Goal: Transaction & Acquisition: Purchase product/service

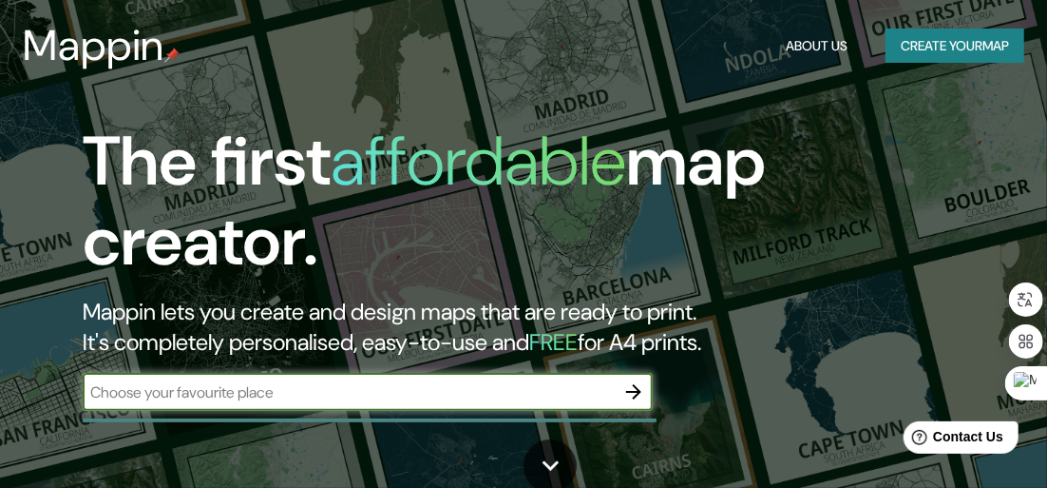
click at [467, 388] on input "text" at bounding box center [349, 392] width 532 height 22
type input "ensenada"
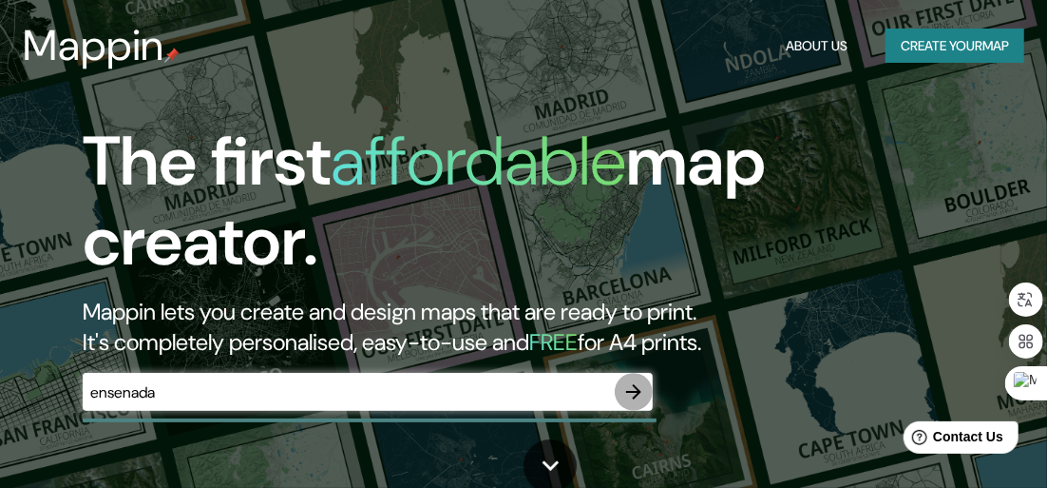
click at [639, 386] on icon "button" at bounding box center [633, 391] width 23 height 23
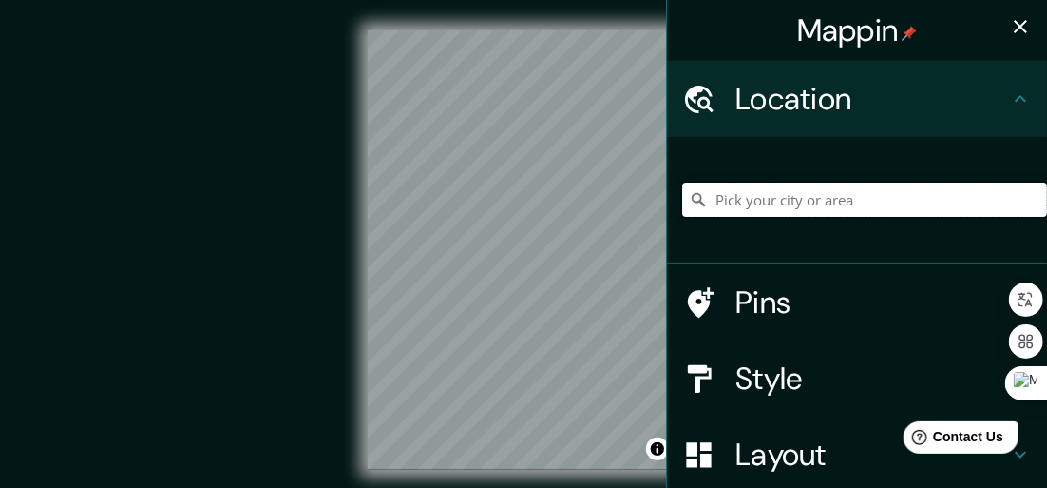
click at [840, 202] on input "Pick your city or area" at bounding box center [864, 199] width 365 height 34
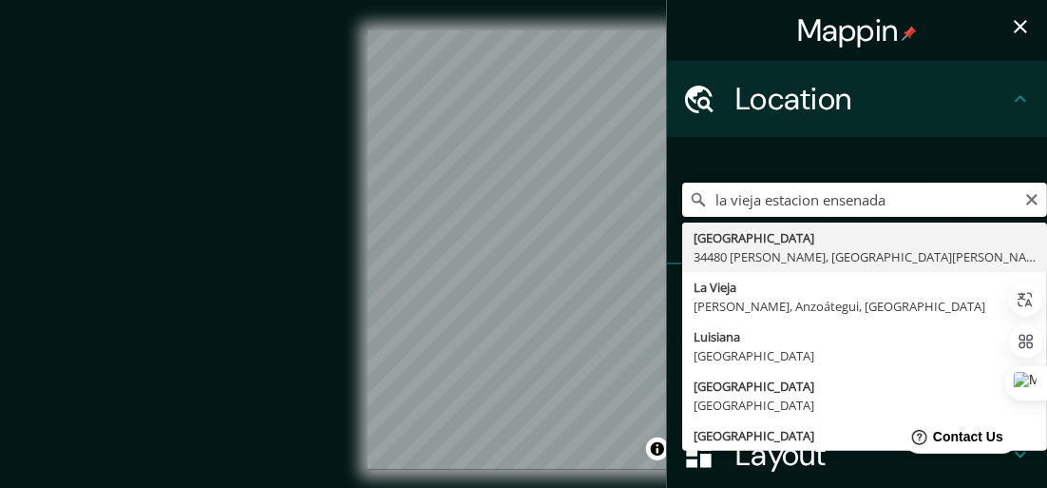
type input "la vieja estacion ensenada"
drag, startPoint x: 1016, startPoint y: 201, endPoint x: 988, endPoint y: 201, distance: 27.6
click at [1026, 201] on icon "Clear" at bounding box center [1031, 199] width 11 height 11
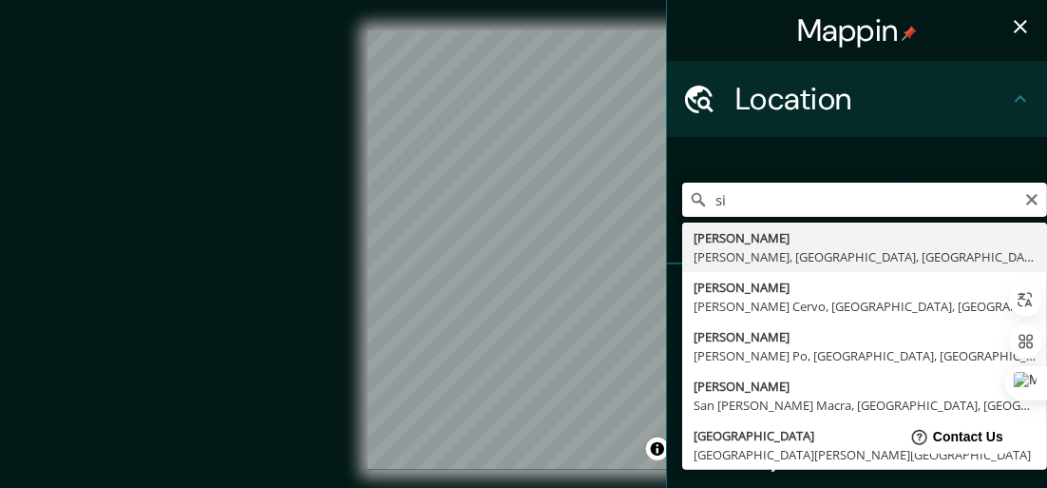
type input "s"
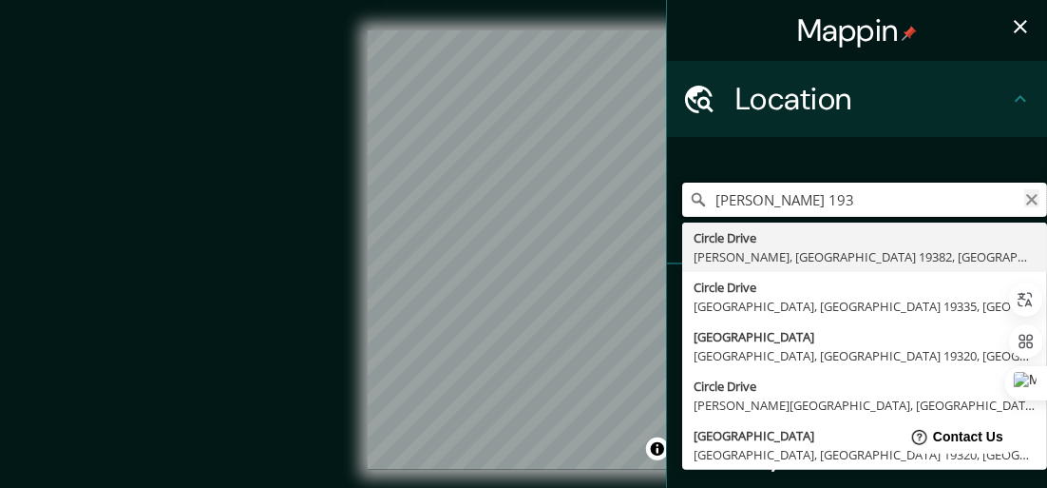
type input "[PERSON_NAME] 193"
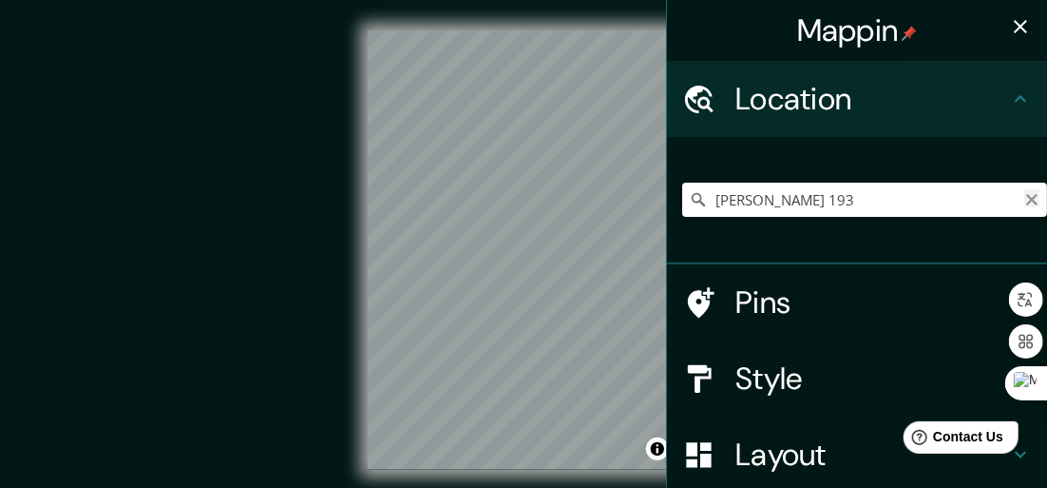
click at [1024, 201] on icon "Clear" at bounding box center [1031, 199] width 15 height 15
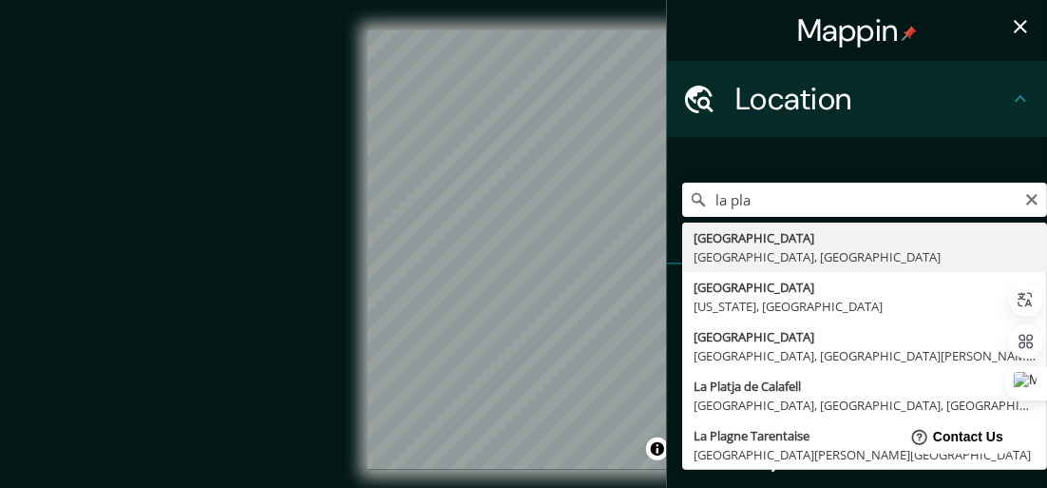
type input "[GEOGRAPHIC_DATA], [GEOGRAPHIC_DATA], [GEOGRAPHIC_DATA]"
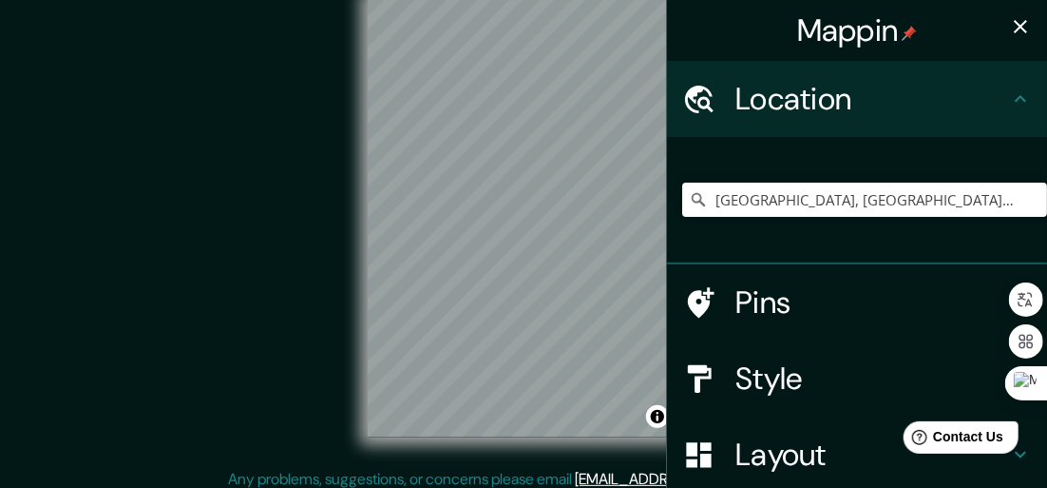
scroll to position [42, 0]
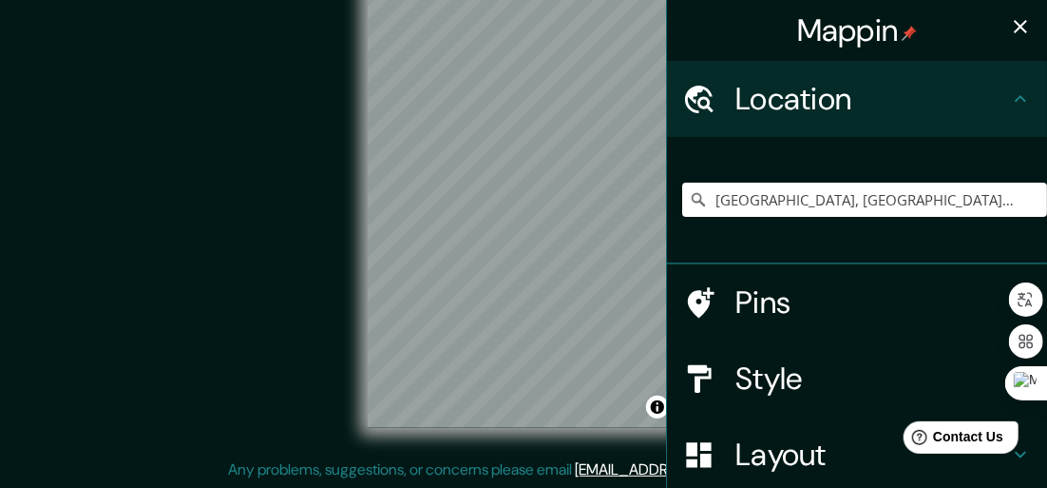
drag, startPoint x: 1008, startPoint y: 24, endPoint x: 887, endPoint y: 54, distance: 125.4
click at [1014, 24] on icon "button" at bounding box center [1020, 26] width 13 height 13
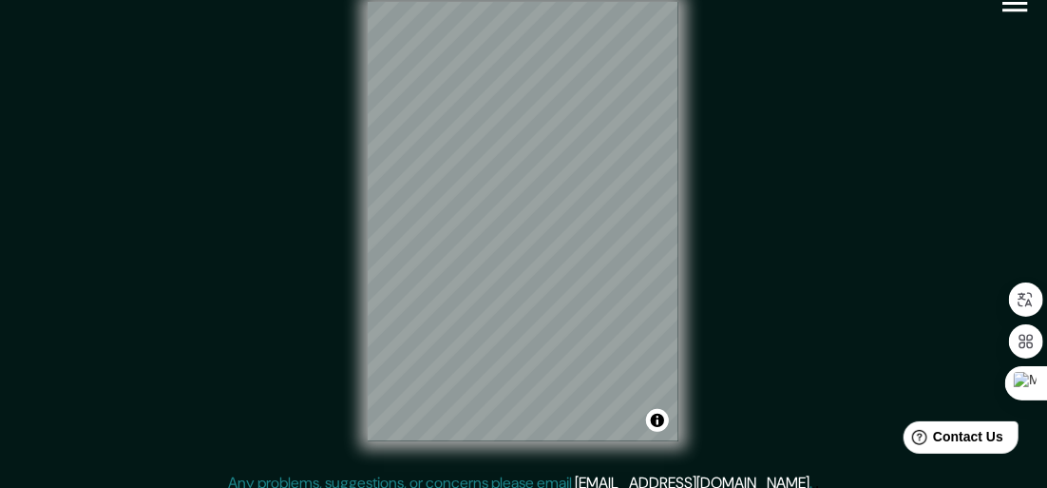
scroll to position [0, 0]
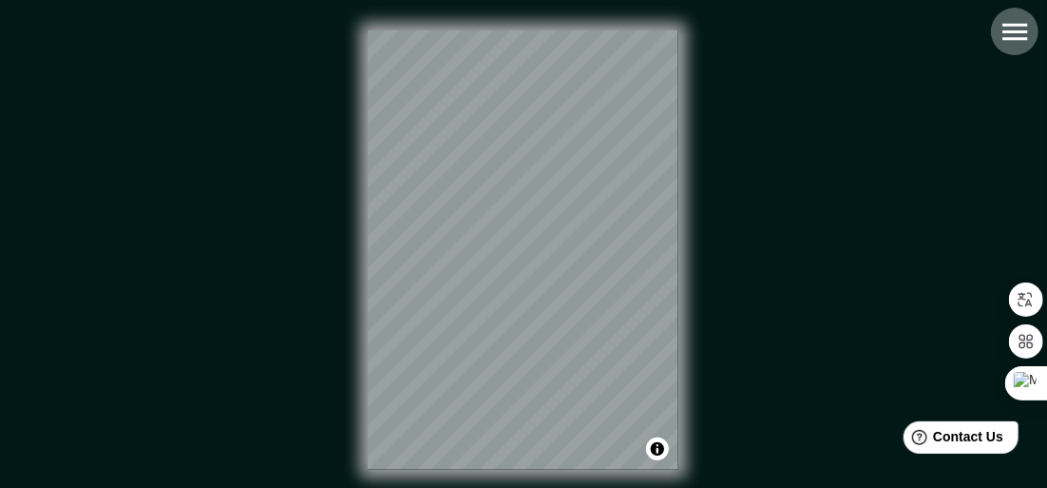
click at [1016, 26] on icon "button" at bounding box center [1015, 32] width 25 height 17
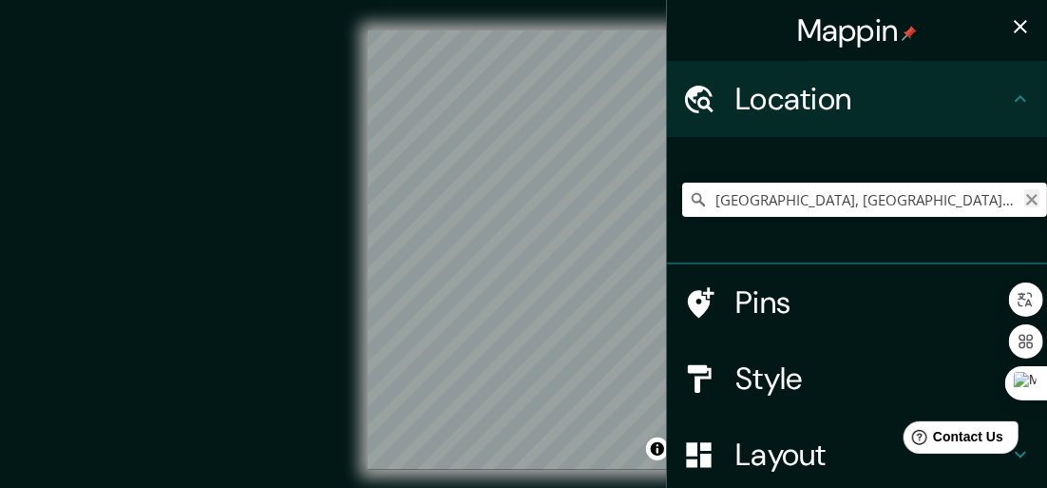
click at [1026, 198] on icon "Clear" at bounding box center [1031, 199] width 11 height 11
click at [917, 207] on input "Pick your city or area" at bounding box center [864, 199] width 365 height 34
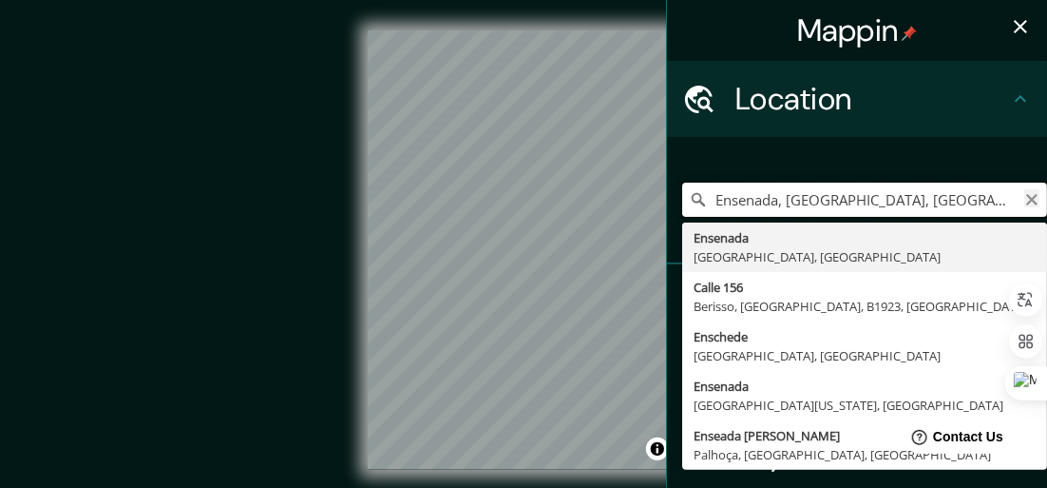
type input "Ensenada, [GEOGRAPHIC_DATA], [GEOGRAPHIC_DATA]"
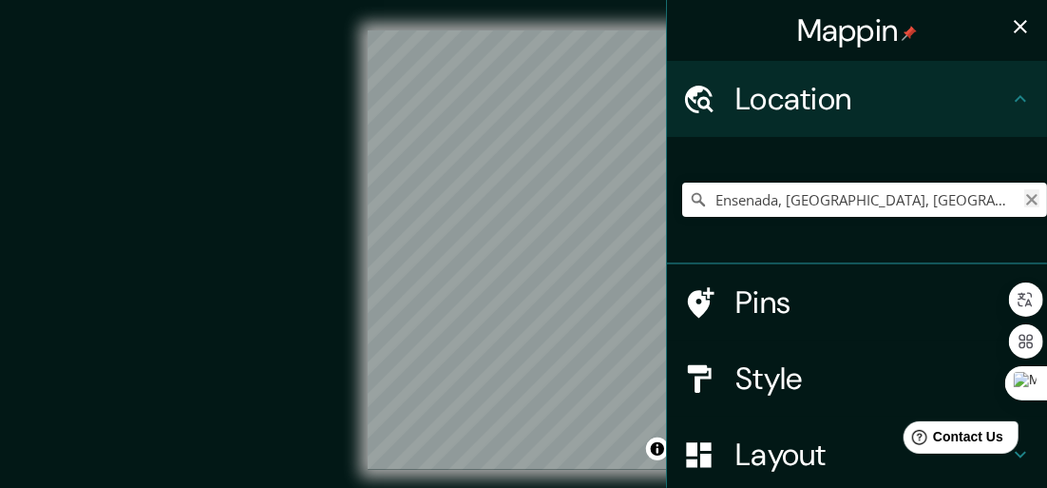
click at [1026, 197] on icon "Clear" at bounding box center [1031, 199] width 11 height 11
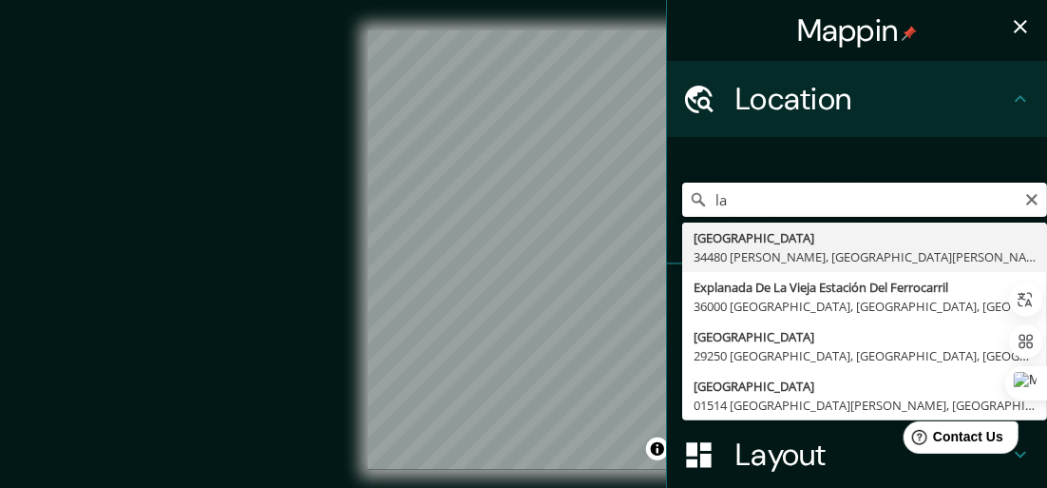
type input "l"
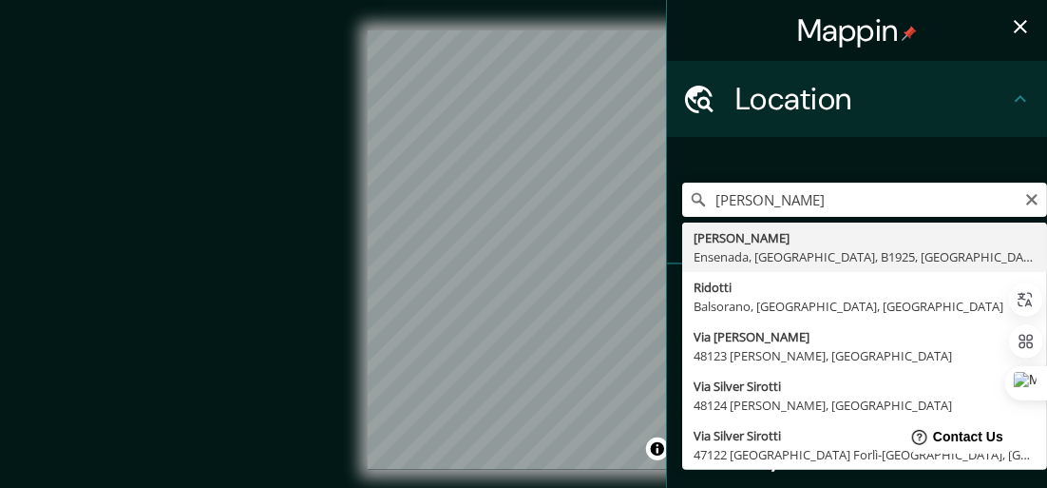
type input "[PERSON_NAME], [GEOGRAPHIC_DATA], [GEOGRAPHIC_DATA], B1925, [GEOGRAPHIC_DATA]"
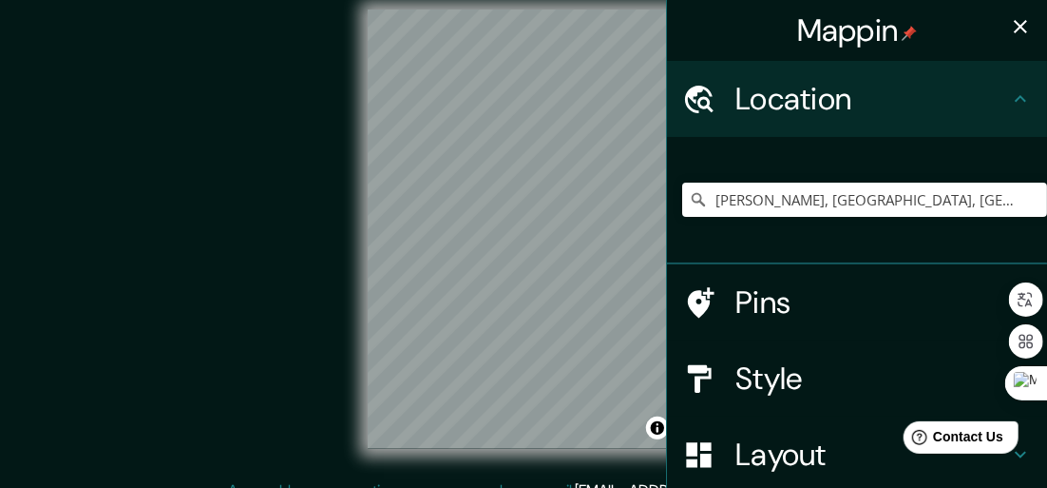
scroll to position [28, 0]
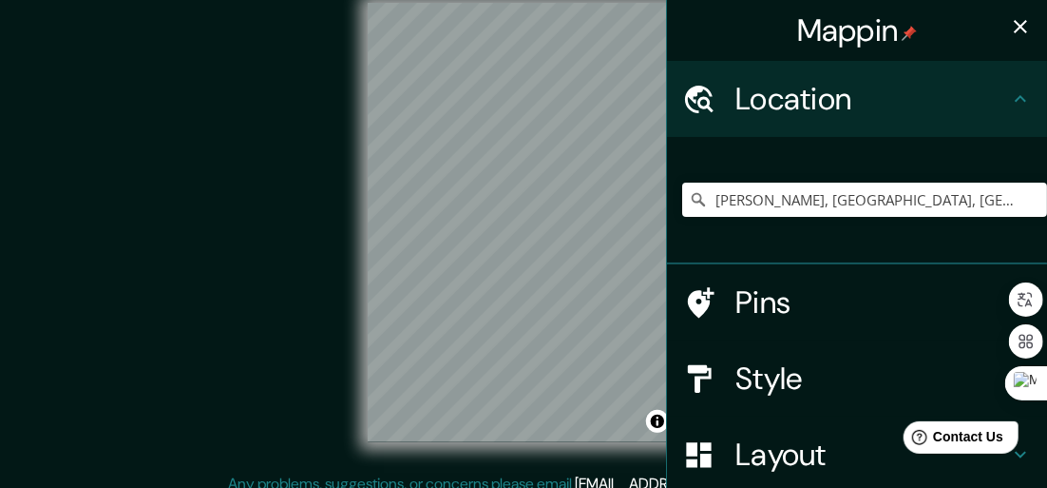
click at [663, 269] on div "Mappin Location [GEOGRAPHIC_DATA], [GEOGRAPHIC_DATA], [GEOGRAPHIC_DATA], B1925,…" at bounding box center [523, 237] width 1047 height 530
drag, startPoint x: 997, startPoint y: 186, endPoint x: 996, endPoint y: 202, distance: 16.2
click at [996, 187] on input "[PERSON_NAME], [GEOGRAPHIC_DATA], [GEOGRAPHIC_DATA], B1925, [GEOGRAPHIC_DATA]" at bounding box center [864, 199] width 365 height 34
click at [1024, 194] on icon "Clear" at bounding box center [1031, 199] width 15 height 15
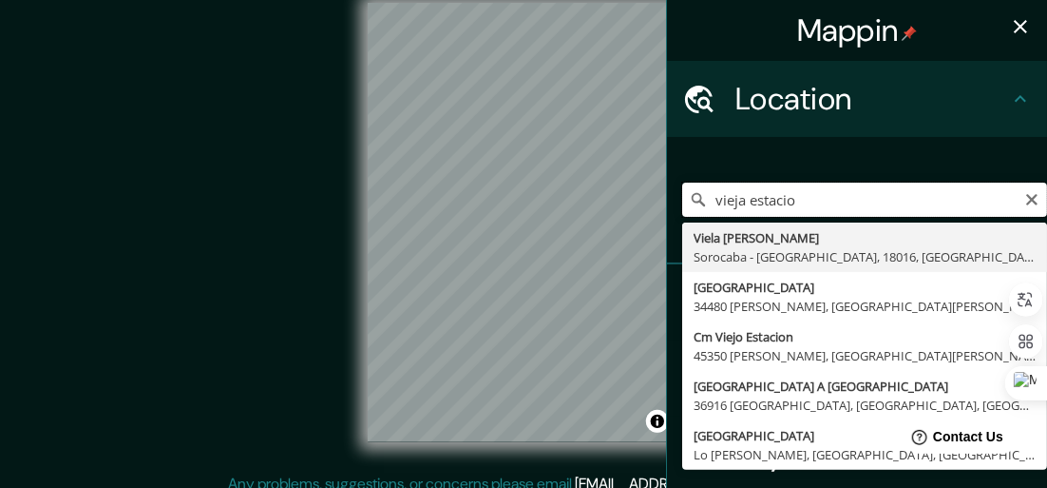
click at [1009, 202] on input "vieja estacio" at bounding box center [864, 199] width 365 height 34
type input "vieja estacio"
click at [1024, 192] on icon "Clear" at bounding box center [1031, 199] width 15 height 15
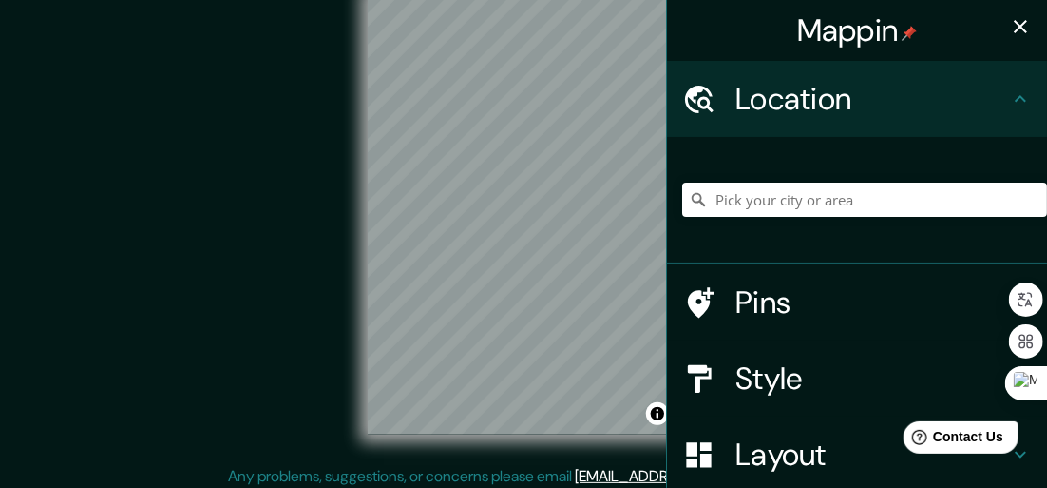
scroll to position [32, 0]
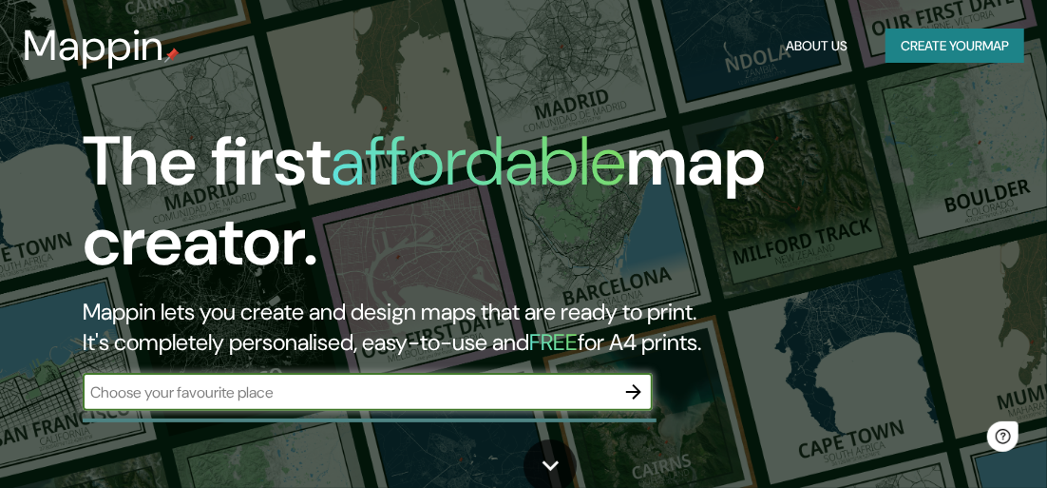
click at [932, 45] on button "Create your map" at bounding box center [955, 46] width 139 height 35
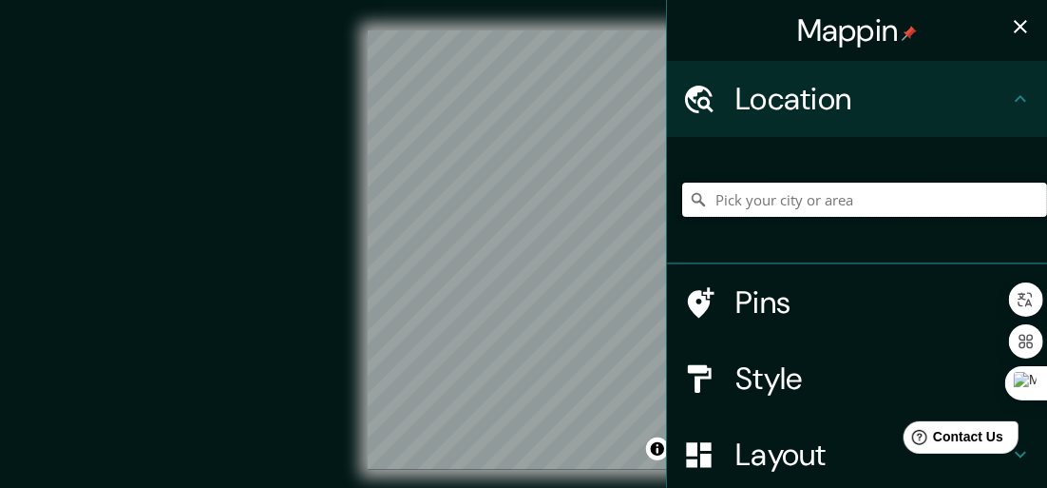
click at [785, 197] on input "Pick your city or area" at bounding box center [864, 199] width 365 height 34
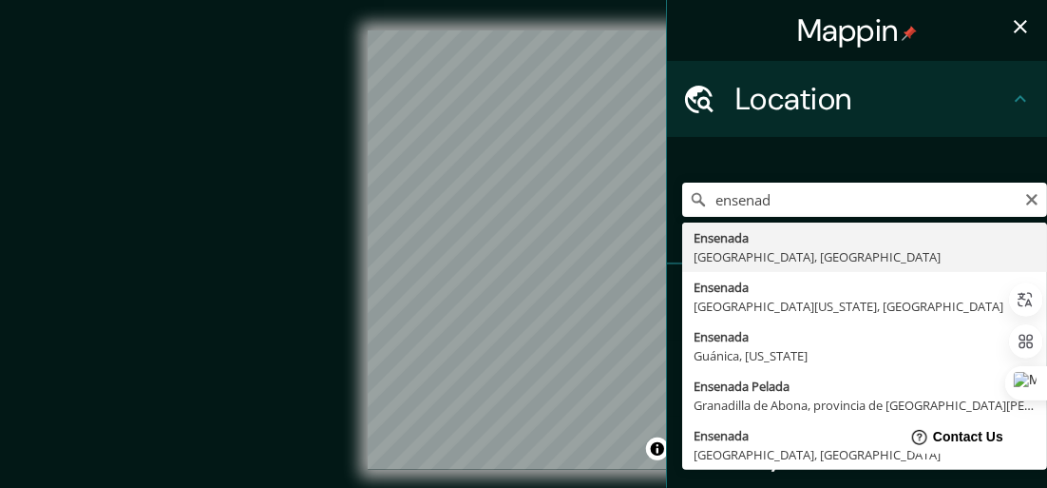
type input "Ensenada, [GEOGRAPHIC_DATA], [GEOGRAPHIC_DATA]"
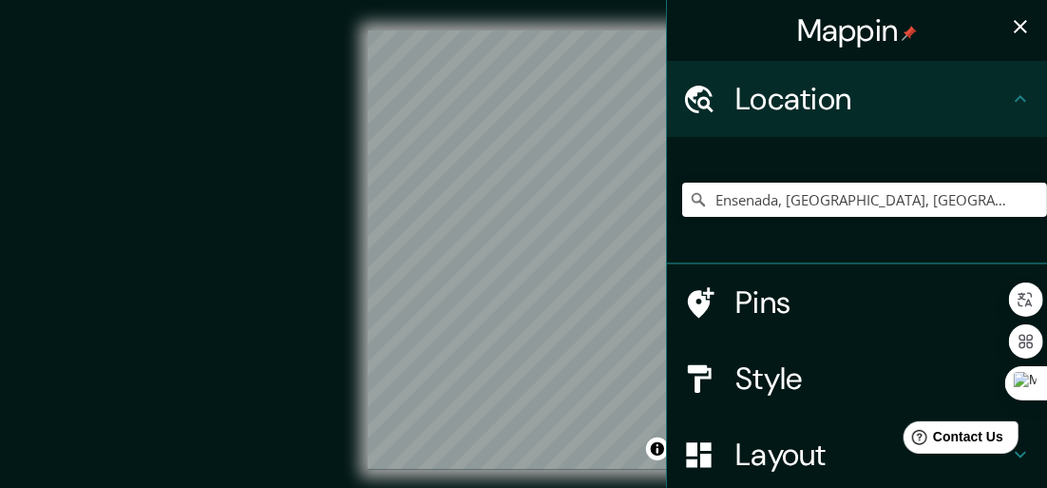
click at [741, 355] on div "Style" at bounding box center [857, 378] width 380 height 76
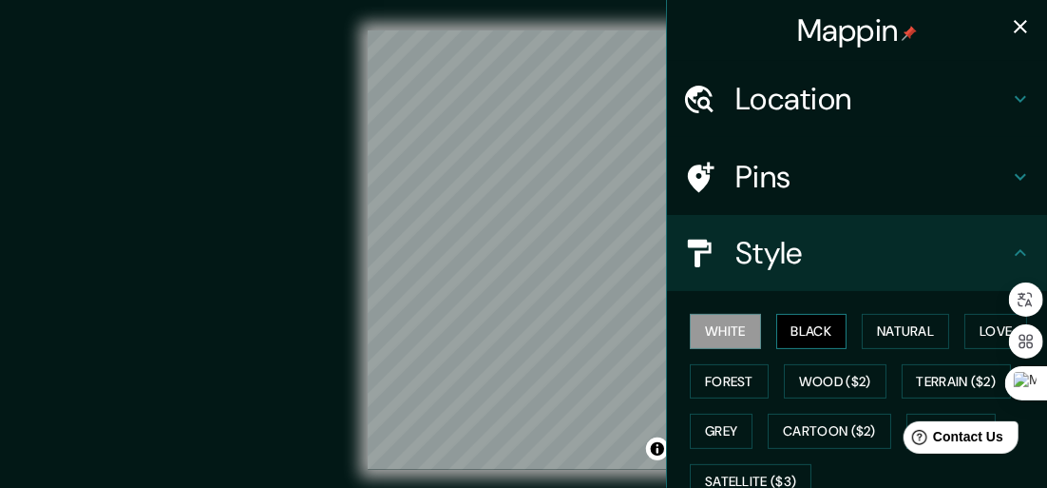
click at [781, 326] on button "Black" at bounding box center [811, 331] width 71 height 35
